Goal: Task Accomplishment & Management: Use online tool/utility

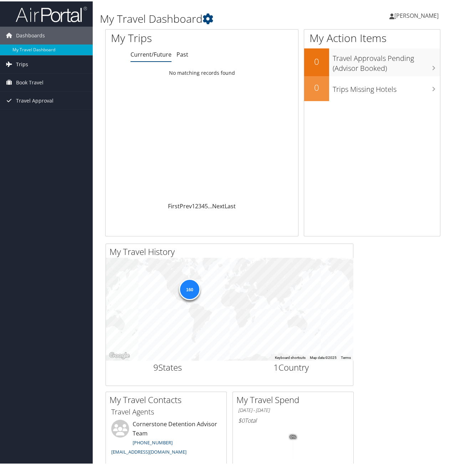
click at [35, 64] on link "Trips" at bounding box center [46, 63] width 93 height 18
click at [39, 76] on link "Current/Future Trips" at bounding box center [46, 77] width 93 height 11
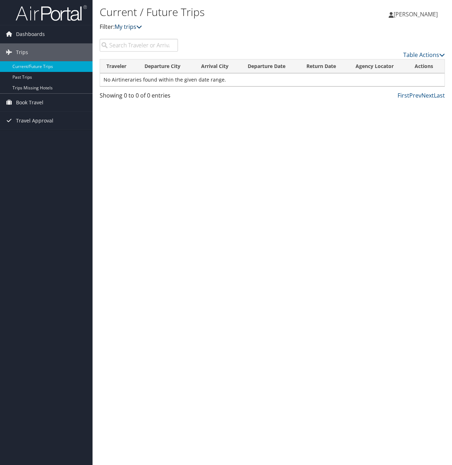
click at [123, 28] on link "My trips" at bounding box center [128, 27] width 27 height 8
click at [32, 107] on span "Book Travel" at bounding box center [29, 103] width 27 height 18
click at [29, 142] on link "Book/Manage Online Trips" at bounding box center [46, 138] width 93 height 11
